Goal: Transaction & Acquisition: Purchase product/service

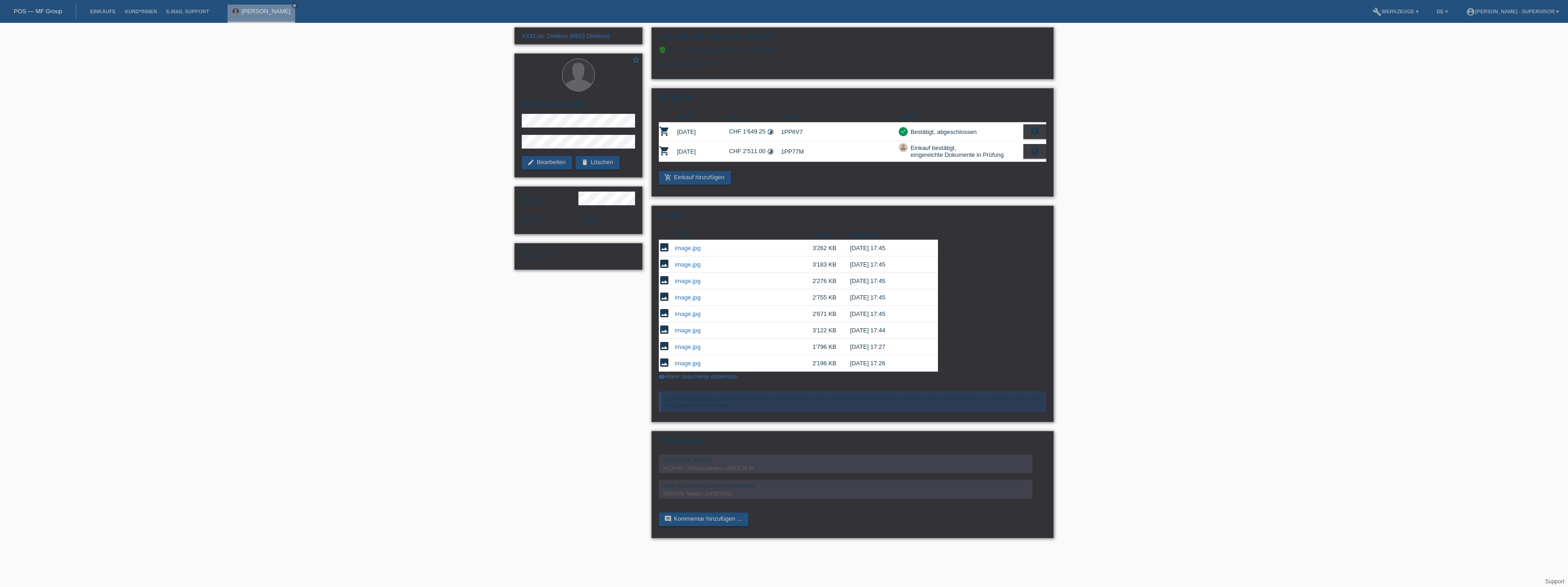
click at [649, 151] on icon "settings" at bounding box center [1035, 150] width 10 height 10
click at [649, 163] on div "fullscreen Anzeigen" at bounding box center [988, 166] width 116 height 14
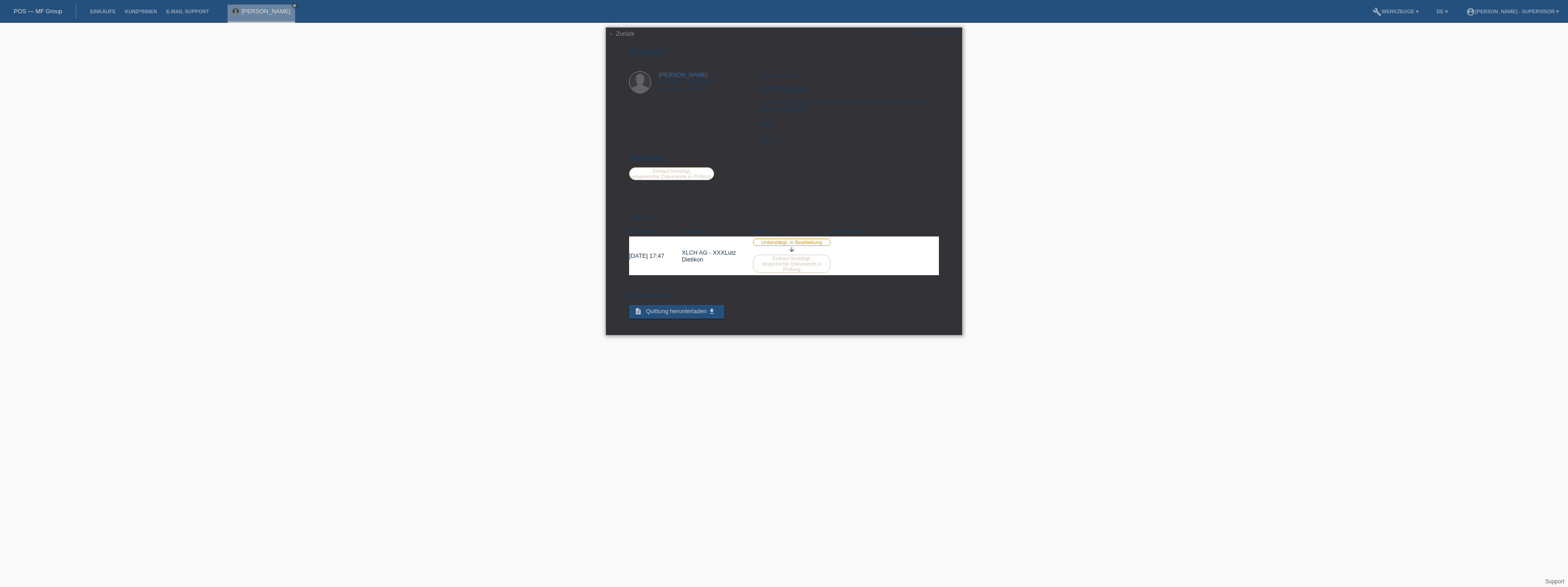
click at [621, 32] on link "← Zurück" at bounding box center [621, 33] width 26 height 7
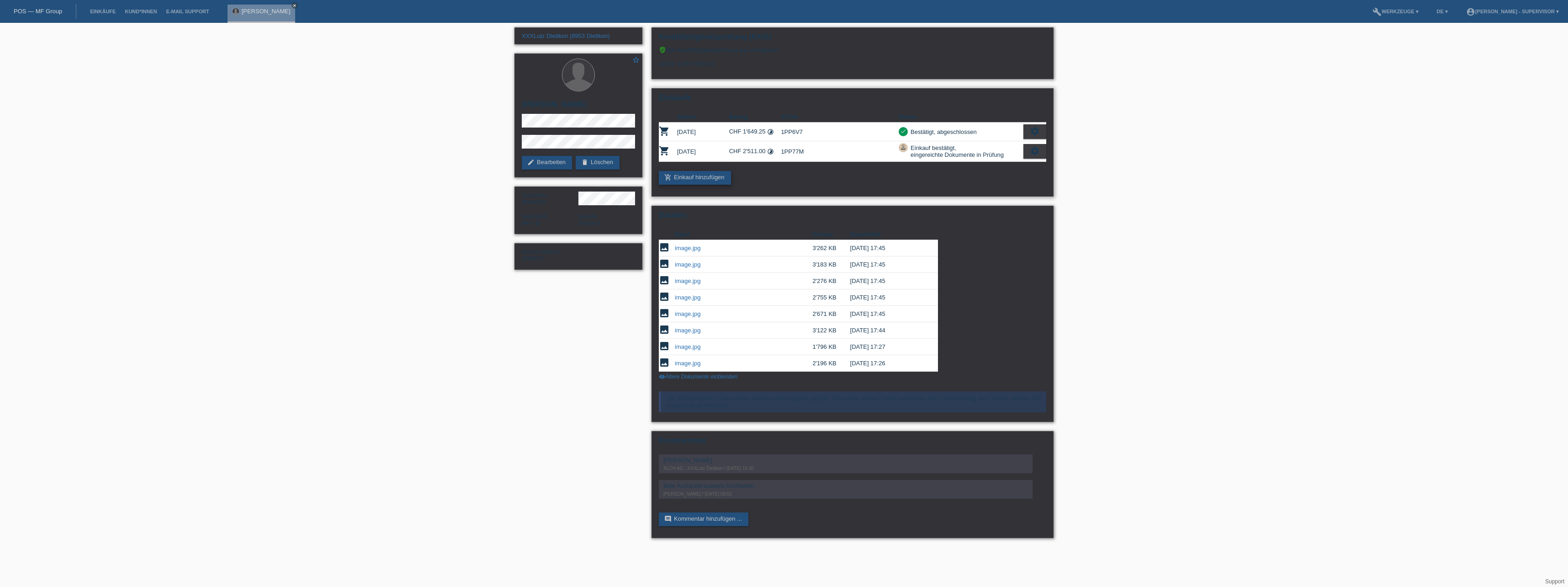
click at [715, 172] on link "add_shopping_cart Einkauf hinzufügen" at bounding box center [695, 178] width 72 height 14
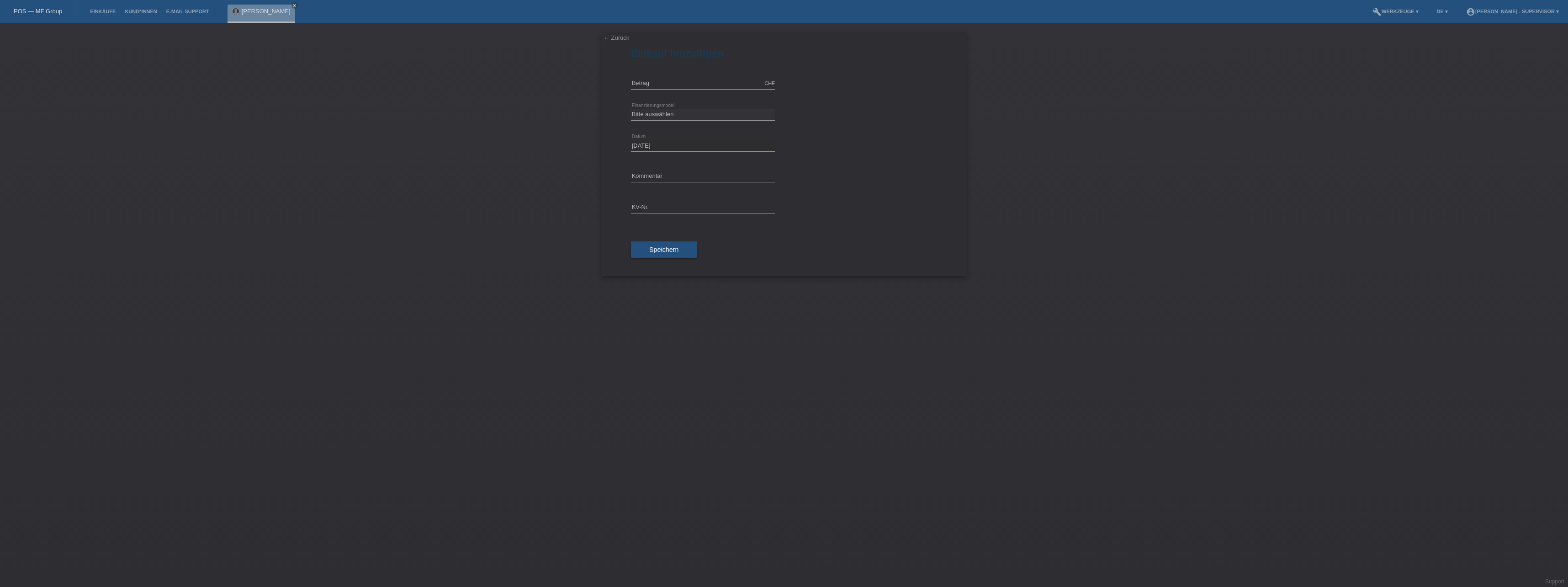
click at [681, 108] on div "Bitte auswählen Kauf auf Rechnung mit Teilzahlungsoption Fixe Raten - Zinsübern…" at bounding box center [703, 114] width 144 height 31
click at [681, 112] on select "Bitte auswählen Kauf auf Rechnung mit Teilzahlungsoption Fixe Raten - Zinsübern…" at bounding box center [703, 114] width 144 height 11
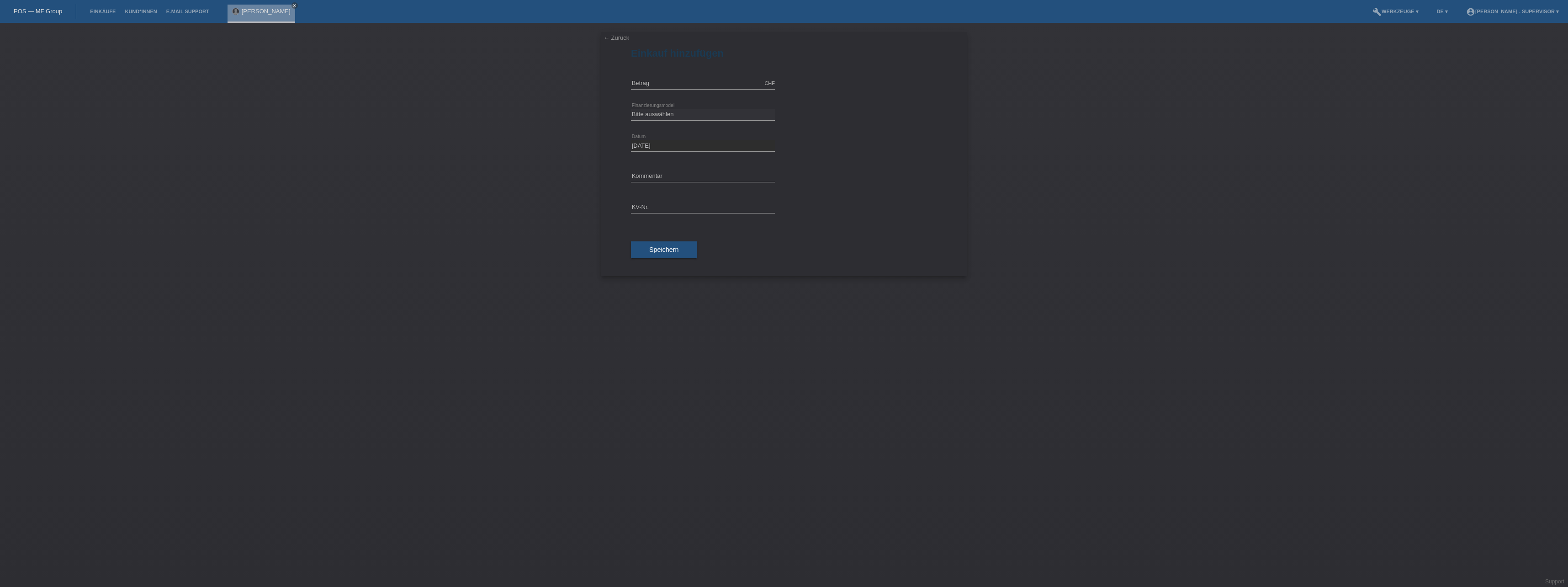
click at [620, 35] on link "← Zurück" at bounding box center [617, 37] width 26 height 7
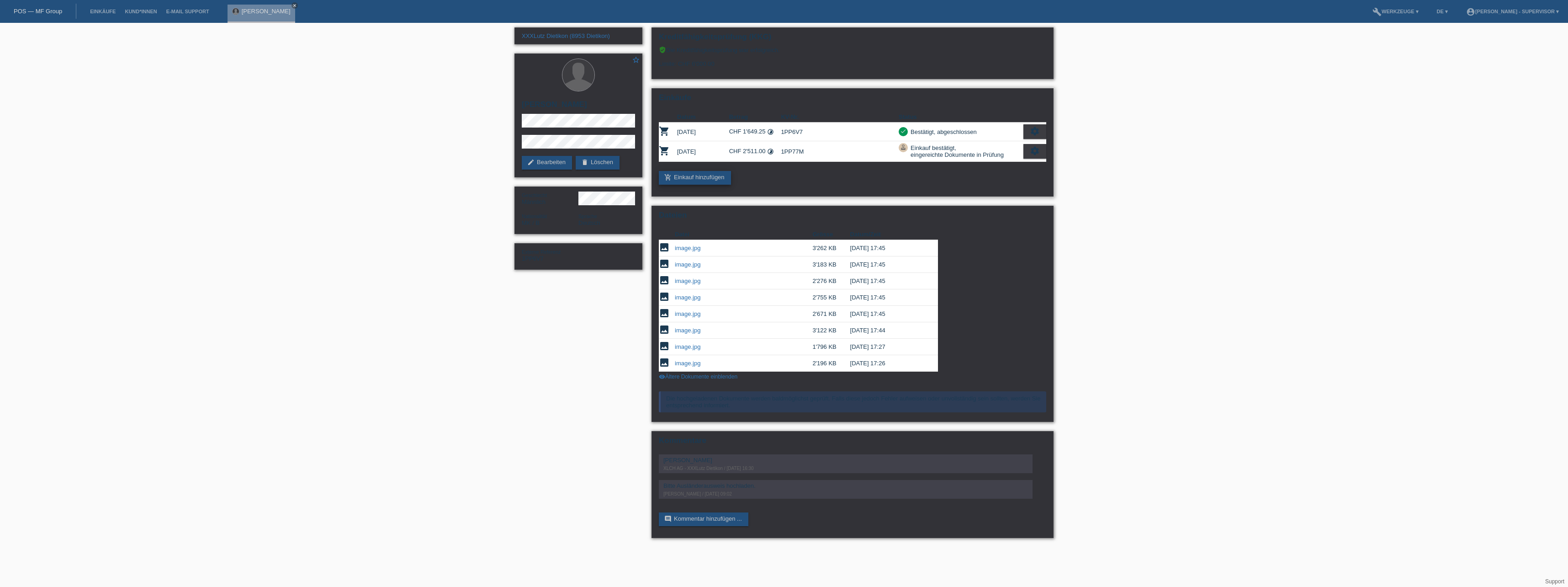
click at [702, 175] on link "add_shopping_cart Einkauf hinzufügen" at bounding box center [695, 178] width 72 height 14
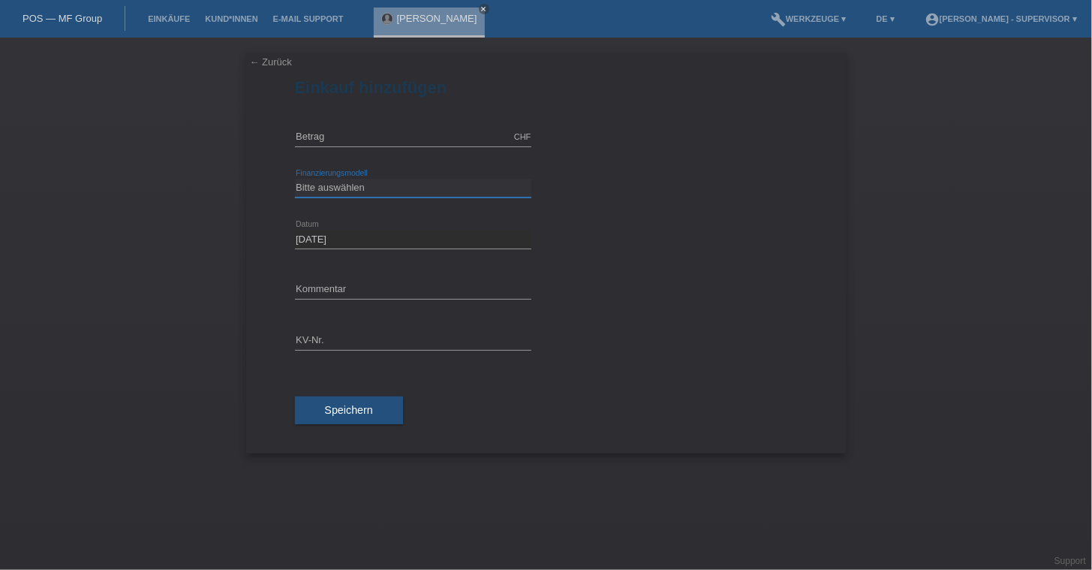
click at [473, 191] on select "Bitte auswählen Kauf auf Rechnung mit Teilzahlungsoption Fixe Raten - Zinsübern…" at bounding box center [413, 188] width 236 height 18
click at [354, 185] on select "Bitte auswählen Kauf auf Rechnung mit Teilzahlungsoption Fixe Raten - Zinsübern…" at bounding box center [413, 188] width 236 height 18
click at [272, 64] on link "← Zurück" at bounding box center [271, 61] width 42 height 11
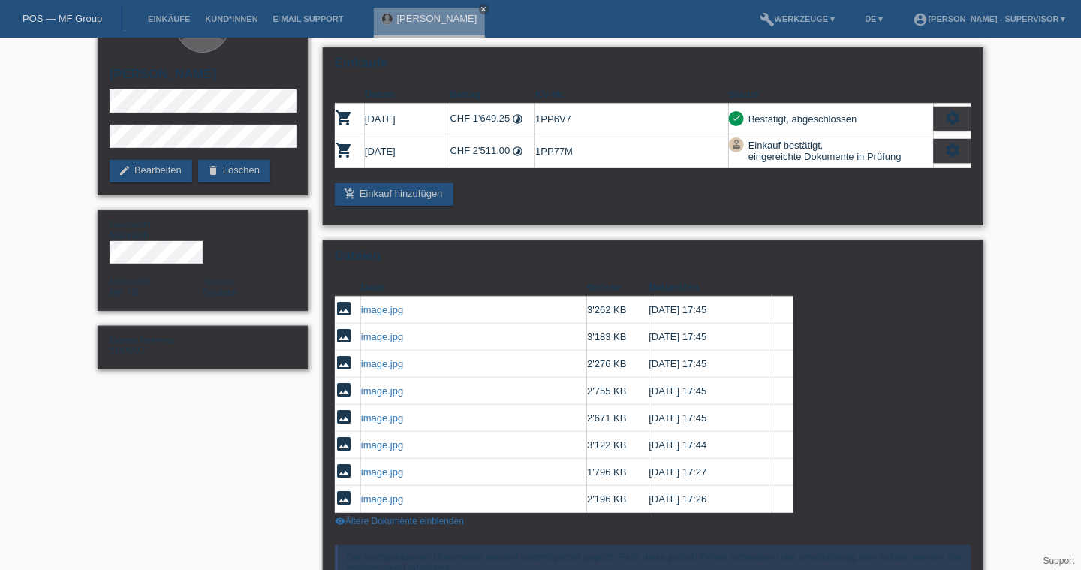
scroll to position [94, 0]
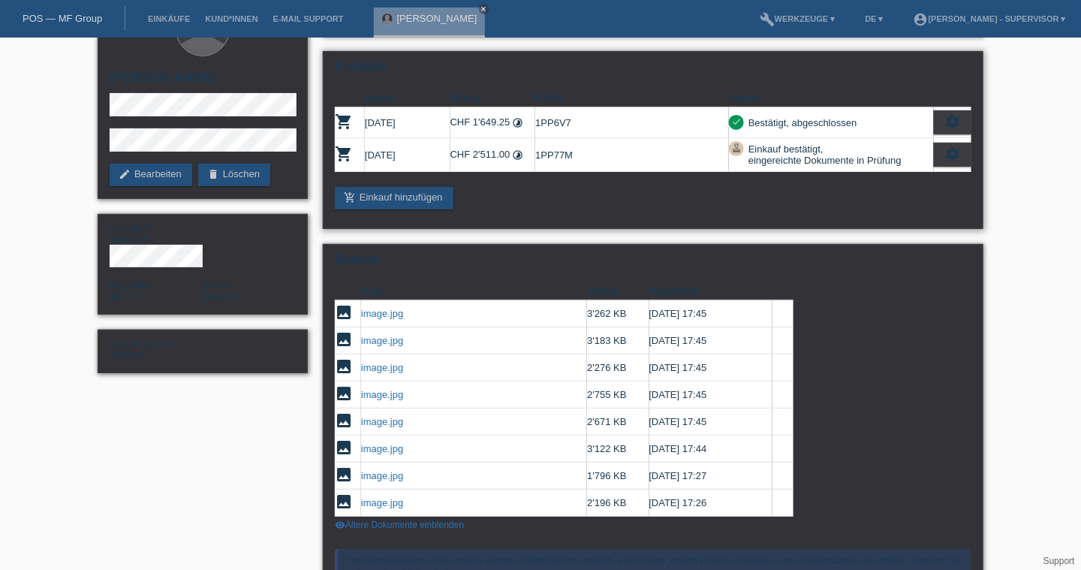
click at [943, 110] on td "settings fullscreen Anzeigen description AGB herunterladen get_app description …" at bounding box center [953, 122] width 38 height 31
click at [949, 116] on icon "settings" at bounding box center [952, 121] width 17 height 17
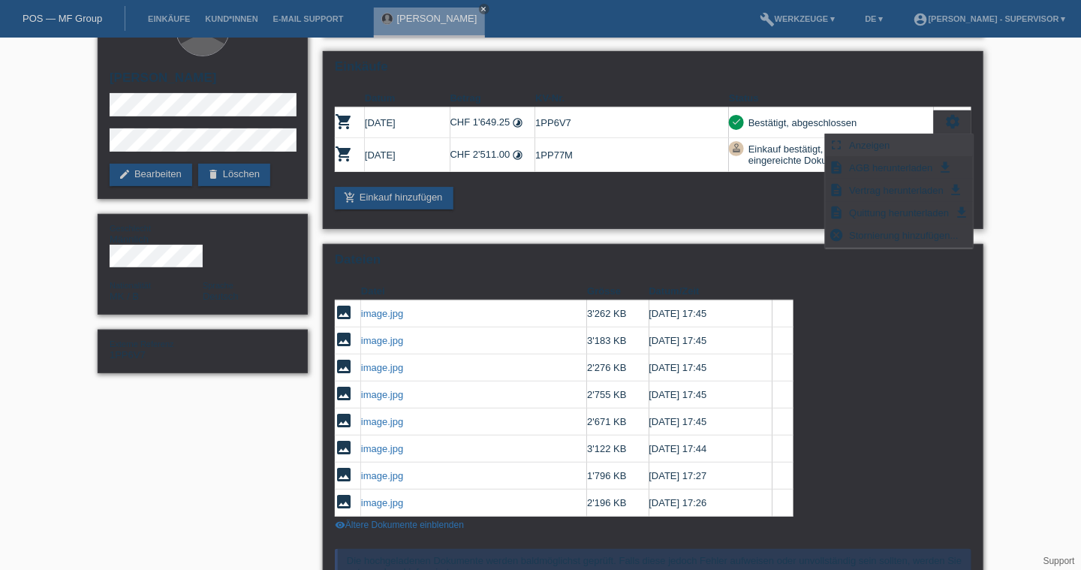
click at [902, 142] on div "fullscreen Anzeigen" at bounding box center [899, 145] width 147 height 23
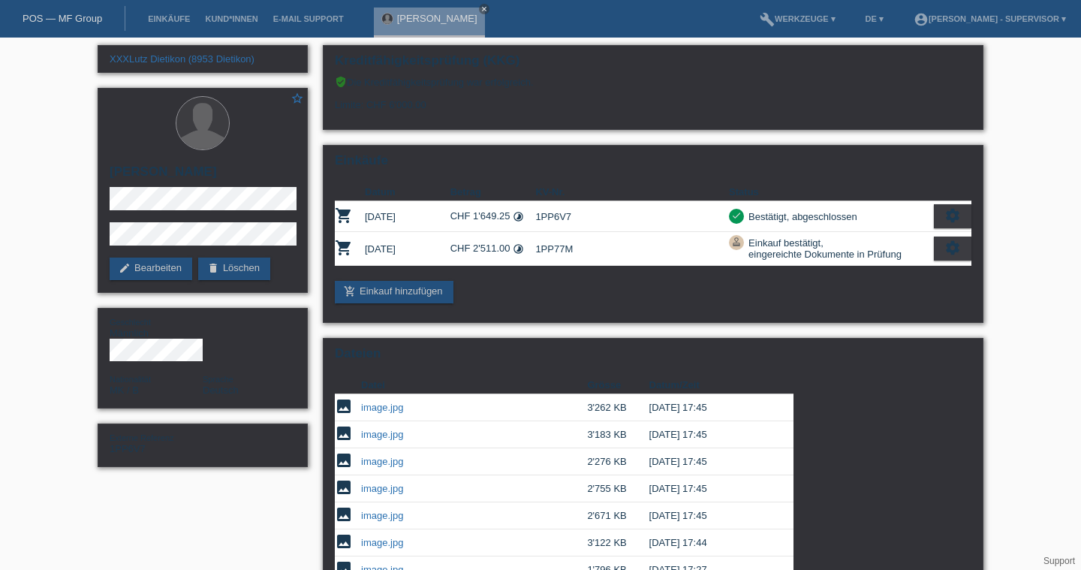
scroll to position [94, 0]
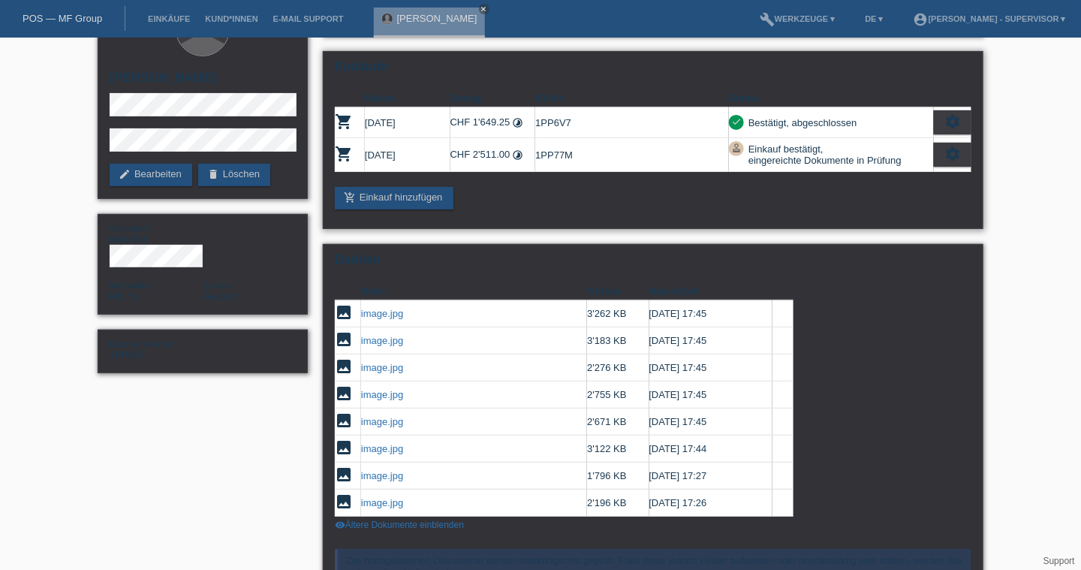
click at [965, 155] on div "settings" at bounding box center [953, 155] width 38 height 24
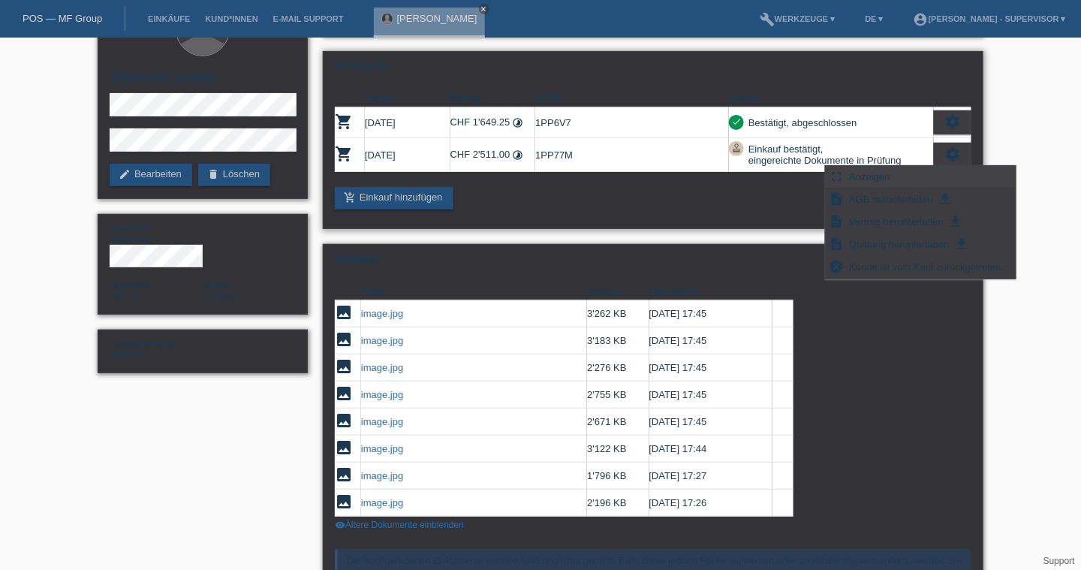
click at [931, 167] on div "fullscreen Anzeigen" at bounding box center [921, 177] width 190 height 23
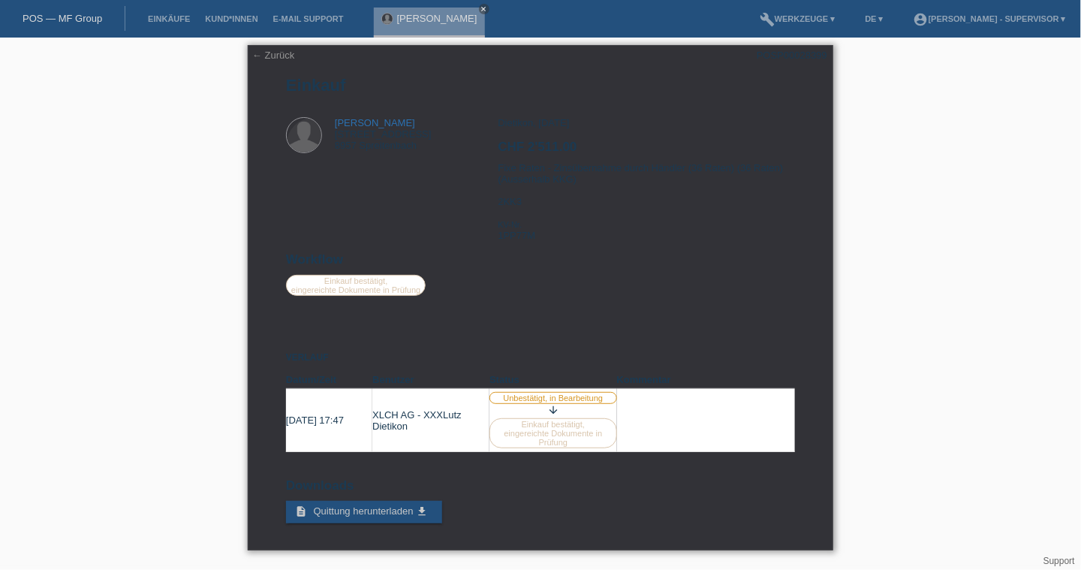
click at [283, 54] on link "← Zurück" at bounding box center [273, 55] width 42 height 11
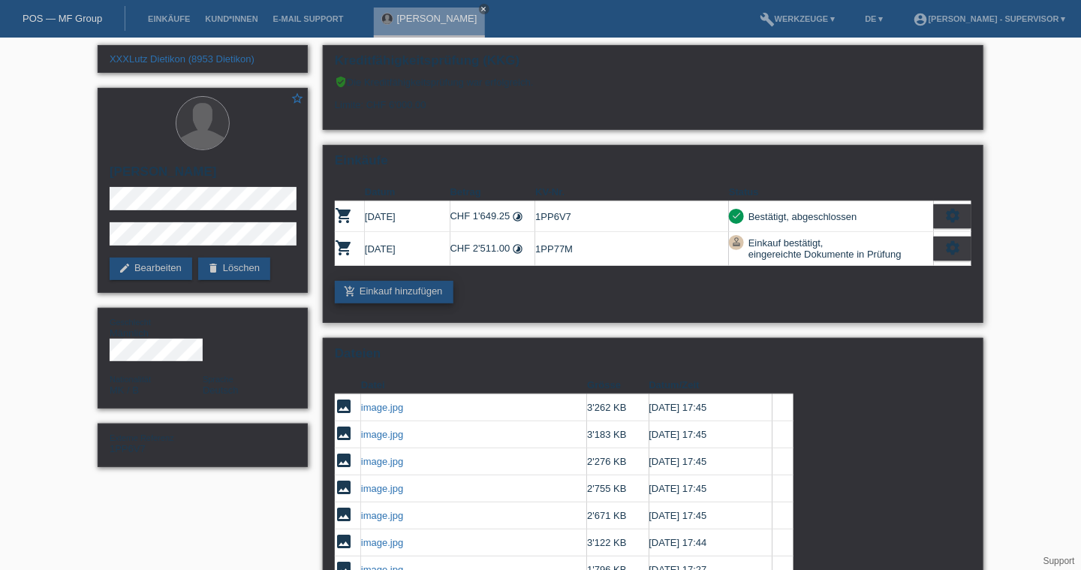
click at [429, 288] on link "add_shopping_cart Einkauf hinzufügen" at bounding box center [394, 292] width 119 height 23
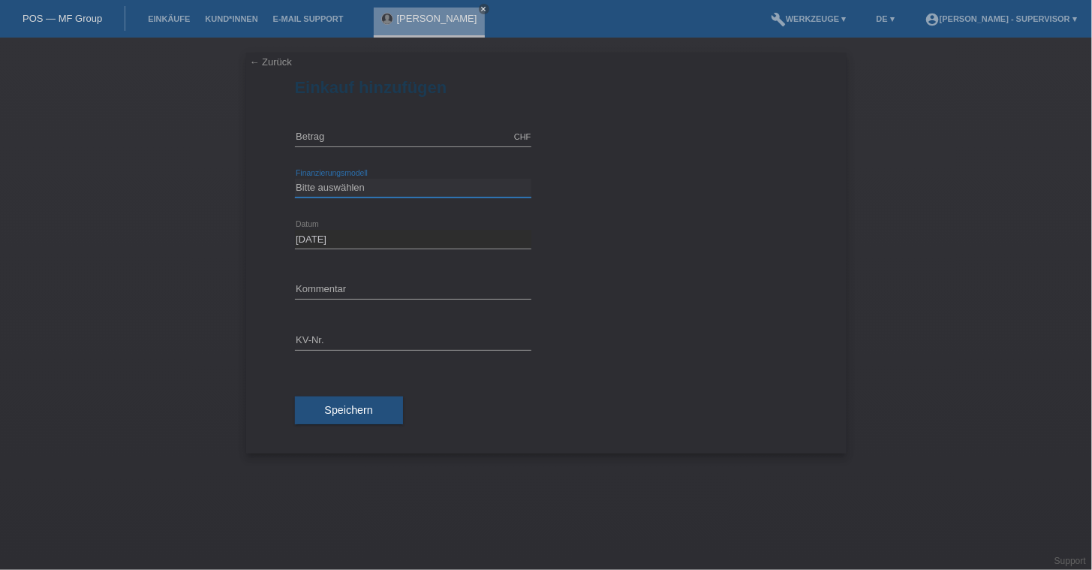
click at [376, 180] on select "Bitte auswählen Kauf auf Rechnung mit Teilzahlungsoption Fixe Raten - Zinsübern…" at bounding box center [413, 188] width 236 height 18
click at [348, 179] on select "Bitte auswählen Kauf auf Rechnung mit Teilzahlungsoption Fixe Raten - Zinsübern…" at bounding box center [413, 188] width 236 height 18
click at [544, 111] on form "Einkauf hinzufügen CHF error Betrag" at bounding box center [546, 265] width 503 height 375
click at [478, 181] on select "Bitte auswählen Kauf auf Rechnung mit Teilzahlungsoption Fixe Raten - Zinsübern…" at bounding box center [413, 188] width 236 height 18
click at [498, 188] on select "Bitte auswählen Kauf auf Rechnung mit Teilzahlungsoption Fixe Raten - Zinsübern…" at bounding box center [413, 188] width 236 height 18
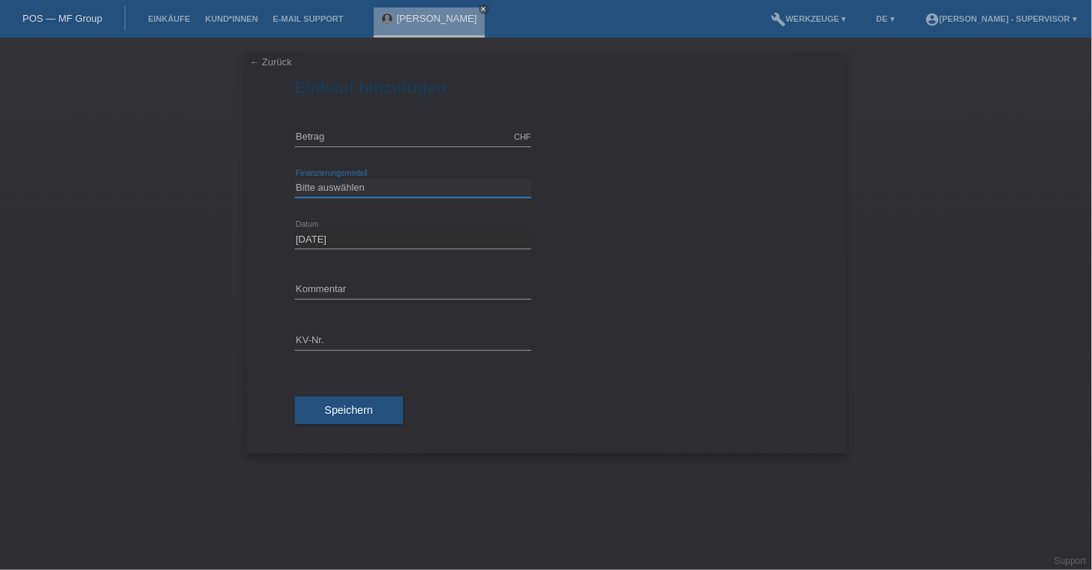
click at [388, 184] on select "Bitte auswählen Kauf auf Rechnung mit Teilzahlungsoption Fixe Raten - Zinsübern…" at bounding box center [413, 188] width 236 height 18
select select "109"
click at [295, 179] on select "Bitte auswählen Kauf auf Rechnung mit Teilzahlungsoption Fixe Raten - Zinsübern…" at bounding box center [413, 188] width 236 height 18
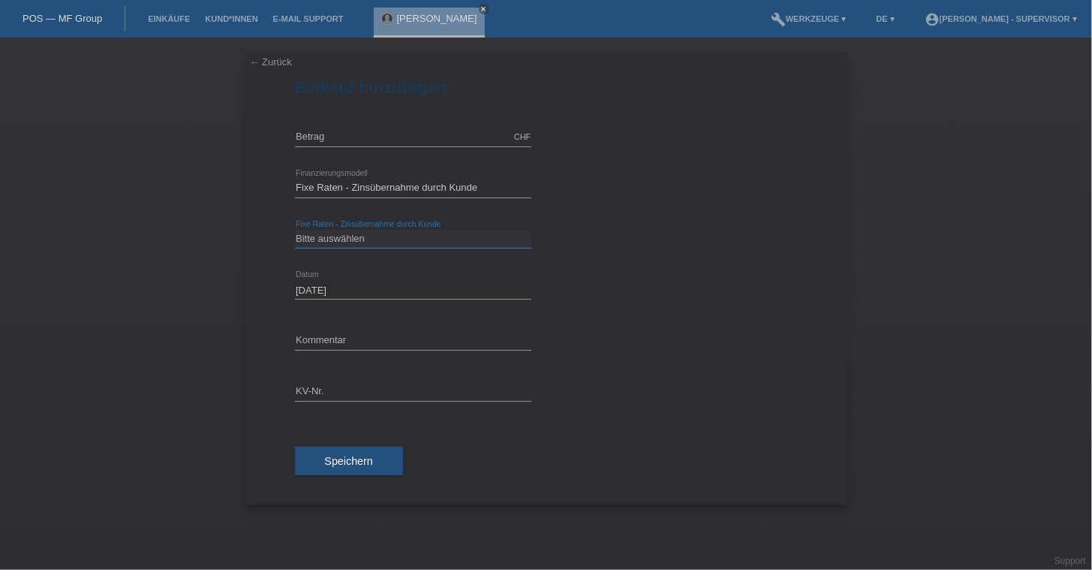
click at [504, 246] on select "Bitte auswählen 6 Raten 12 Raten 24 Raten 36 Raten" at bounding box center [413, 239] width 236 height 18
click at [519, 194] on select "Bitte auswählen Kauf auf Rechnung mit Teilzahlungsoption Fixe Raten - Zinsübern…" at bounding box center [413, 188] width 236 height 18
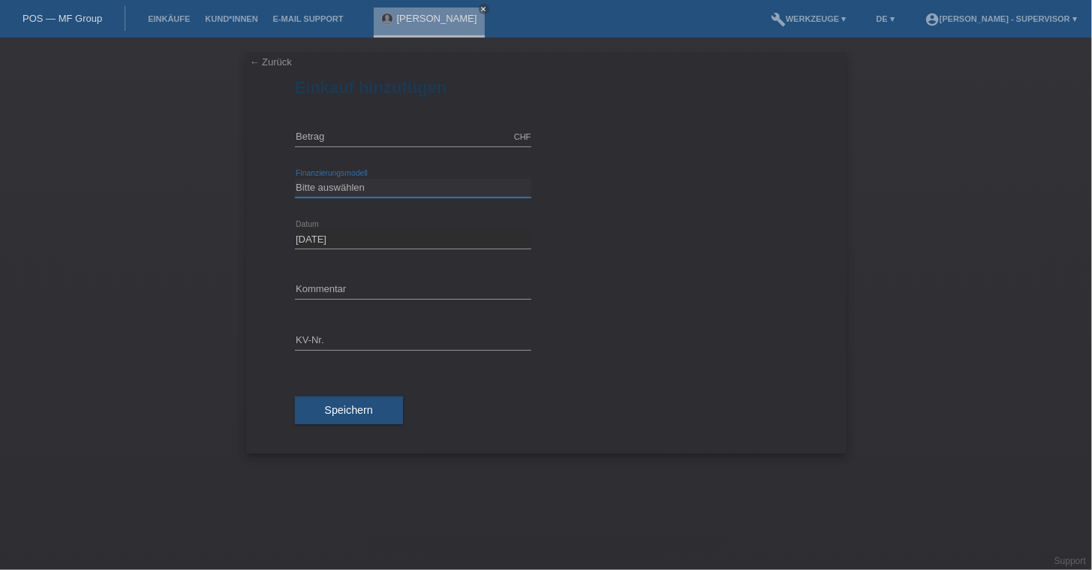
click at [376, 186] on select "Bitte auswählen Kauf auf Rechnung mit Teilzahlungsoption Fixe Raten - Zinsübern…" at bounding box center [413, 188] width 236 height 18
select select "109"
click at [295, 179] on select "Bitte auswählen Kauf auf Rechnung mit Teilzahlungsoption Fixe Raten - Zinsübern…" at bounding box center [413, 188] width 236 height 18
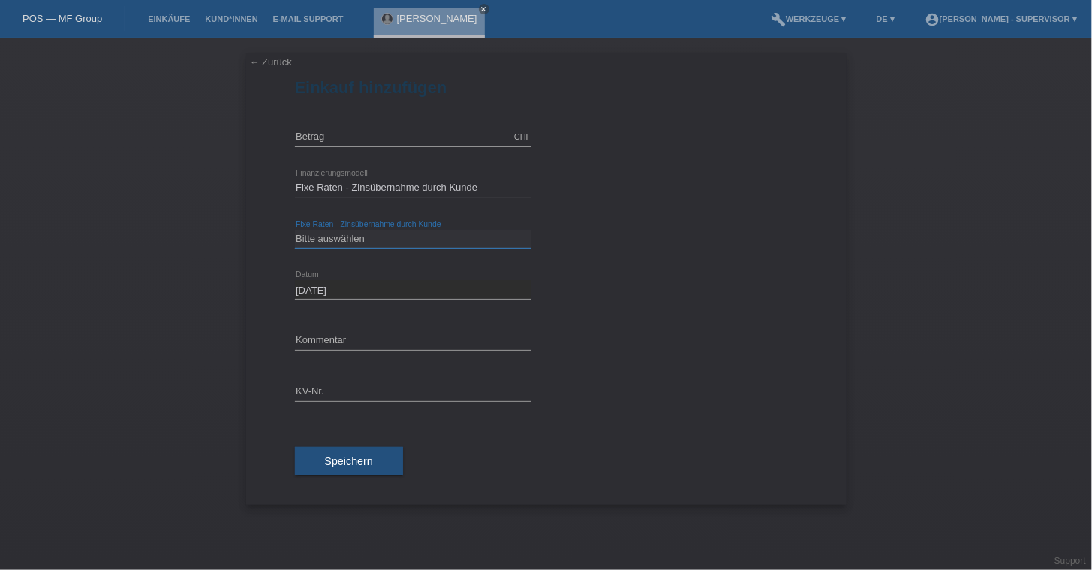
click at [385, 241] on select "Bitte auswählen 6 Raten 12 Raten 24 Raten 36 Raten" at bounding box center [413, 239] width 236 height 18
select select "313"
click at [295, 230] on select "Bitte auswählen 6 Raten 12 Raten 24 Raten 36 Raten" at bounding box center [413, 239] width 236 height 18
click at [388, 191] on select "Bitte auswählen Kauf auf Rechnung mit Teilzahlungsoption Fixe Raten - Zinsübern…" at bounding box center [413, 188] width 236 height 18
click at [295, 179] on select "Bitte auswählen Kauf auf Rechnung mit Teilzahlungsoption Fixe Raten - Zinsübern…" at bounding box center [413, 188] width 236 height 18
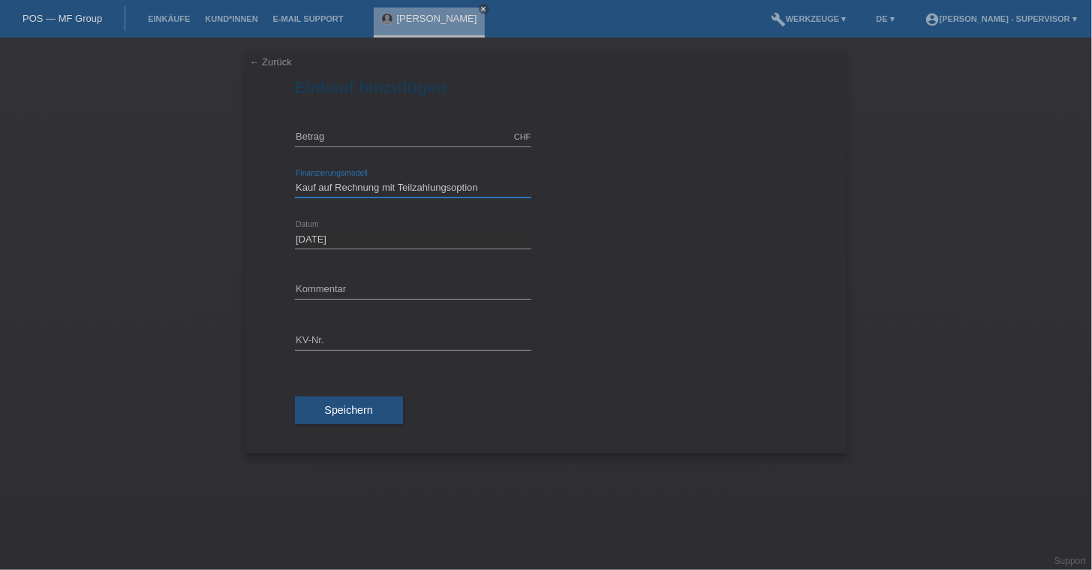
click at [392, 188] on select "Bitte auswählen Kauf auf Rechnung mit Teilzahlungsoption Fixe Raten - Zinsübern…" at bounding box center [413, 188] width 236 height 18
select select "109"
click at [295, 179] on select "Bitte auswählen Kauf auf Rechnung mit Teilzahlungsoption Fixe Raten - Zinsübern…" at bounding box center [413, 188] width 236 height 18
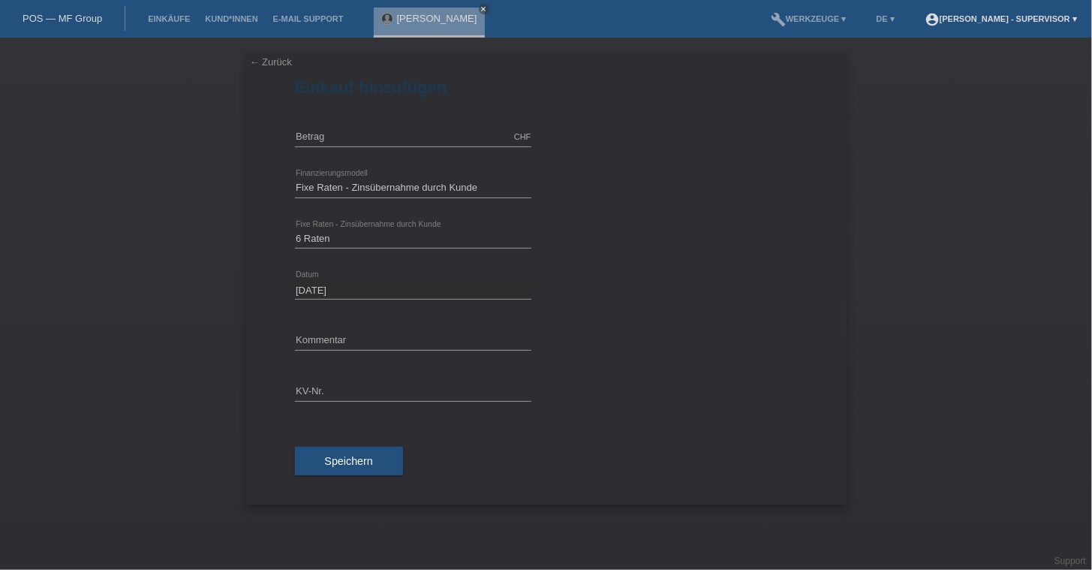
click at [997, 18] on link "account_circle [PERSON_NAME] - Supervisor ▾" at bounding box center [1000, 18] width 167 height 9
click at [996, 24] on li "account_circle [PERSON_NAME] - Supervisor ▾" at bounding box center [1000, 19] width 167 height 38
click at [983, 13] on li "account_circle [PERSON_NAME] - Supervisor ▾" at bounding box center [1000, 19] width 167 height 38
click at [985, 17] on link "account_circle [PERSON_NAME] - Supervisor ▾" at bounding box center [1000, 18] width 167 height 9
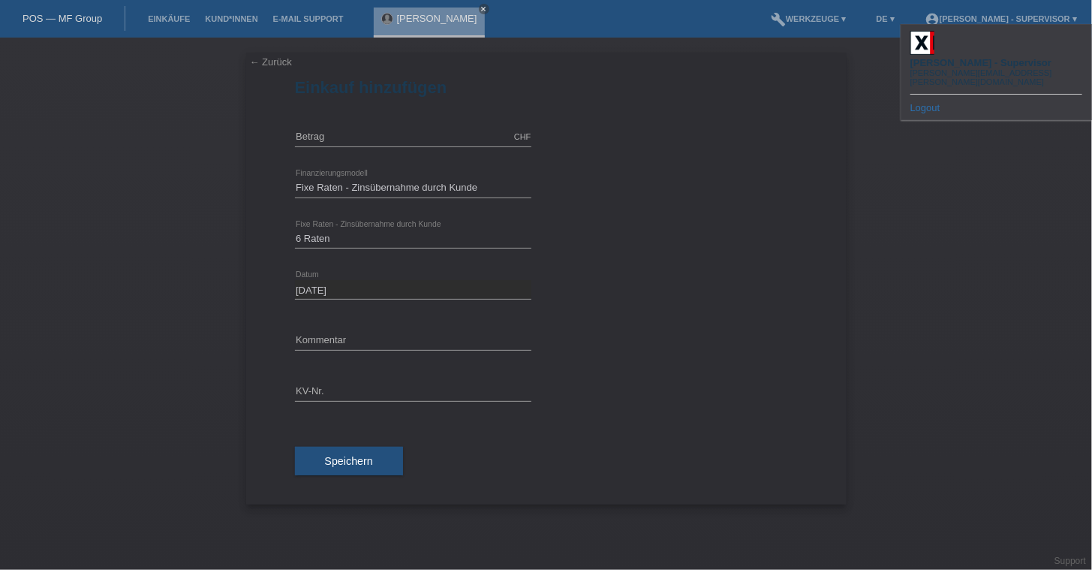
click at [932, 102] on link "Logout" at bounding box center [925, 107] width 30 height 11
